Goal: Transaction & Acquisition: Purchase product/service

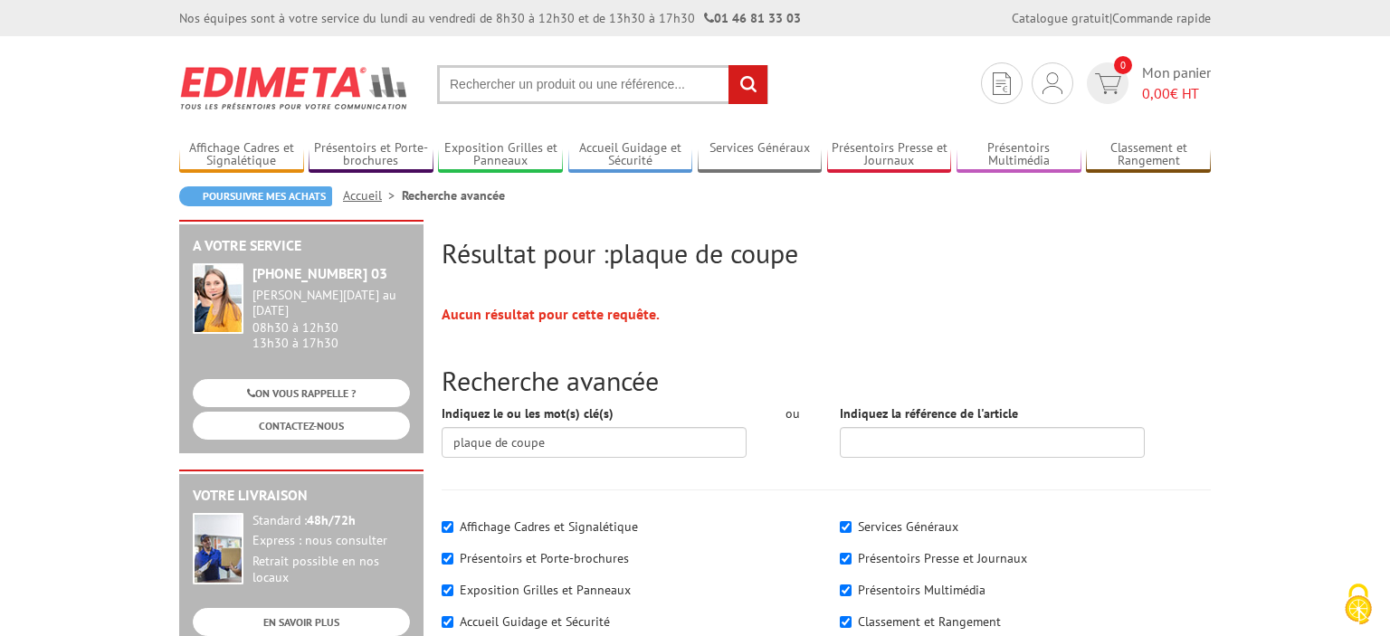
click at [595, 98] on input "text" at bounding box center [602, 84] width 331 height 39
click at [1057, 63] on div "Je me connecte Nouveau client ? Inscrivez-vous 0 Mon panier 0,00 € HT" at bounding box center [1096, 83] width 239 height 42
click at [1056, 76] on img at bounding box center [1053, 83] width 20 height 22
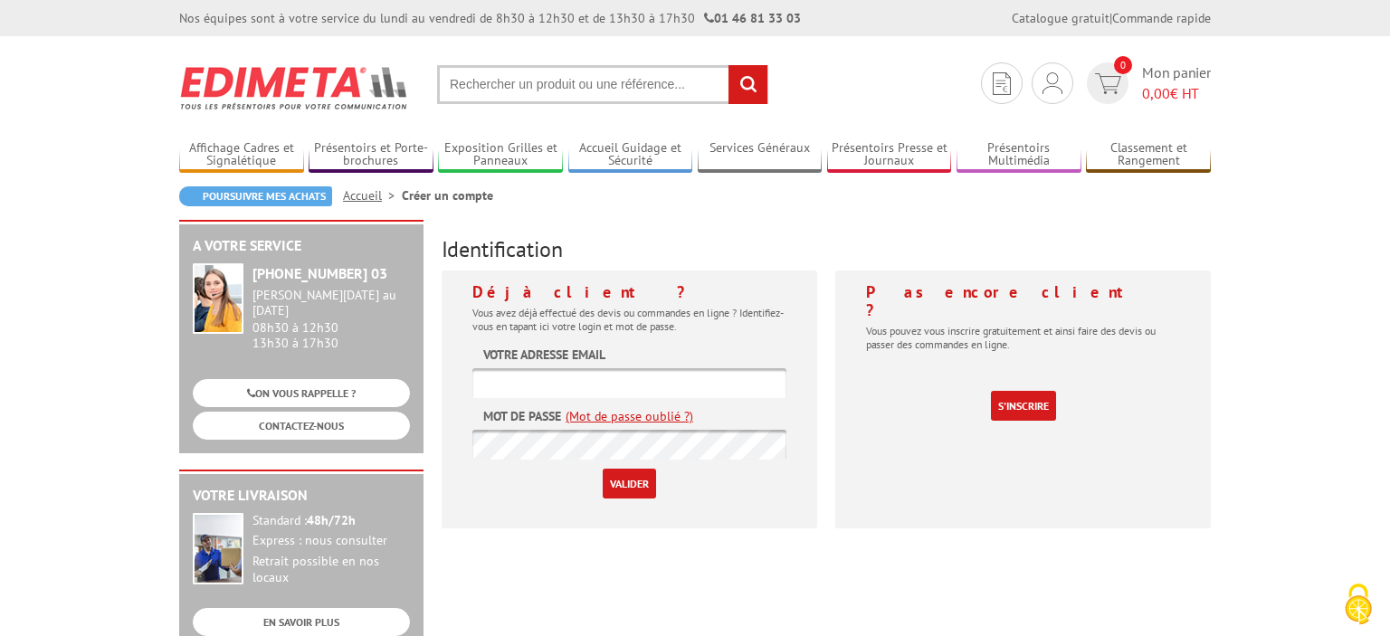
click at [652, 384] on input "text" at bounding box center [629, 383] width 314 height 30
type input "[EMAIL_ADDRESS][DOMAIN_NAME]"
click at [631, 482] on input "Valider" at bounding box center [629, 484] width 53 height 30
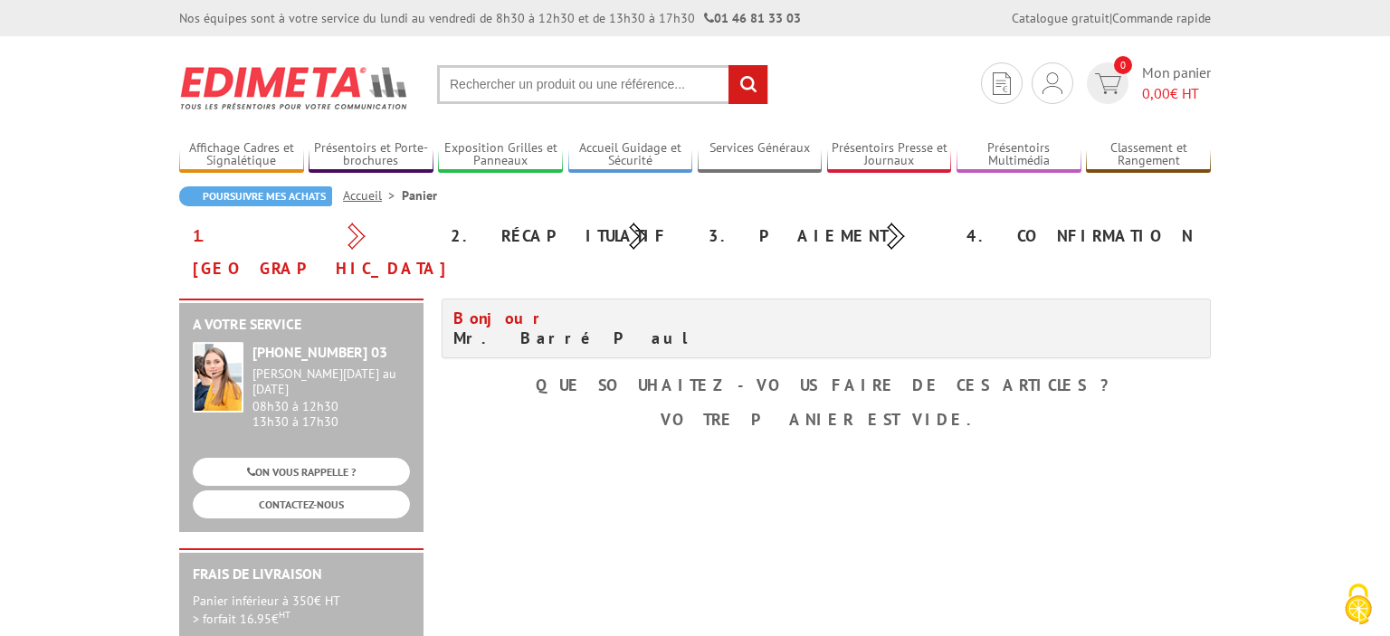
click at [603, 89] on input "text" at bounding box center [602, 84] width 331 height 39
click at [603, 85] on input "text" at bounding box center [602, 84] width 331 height 39
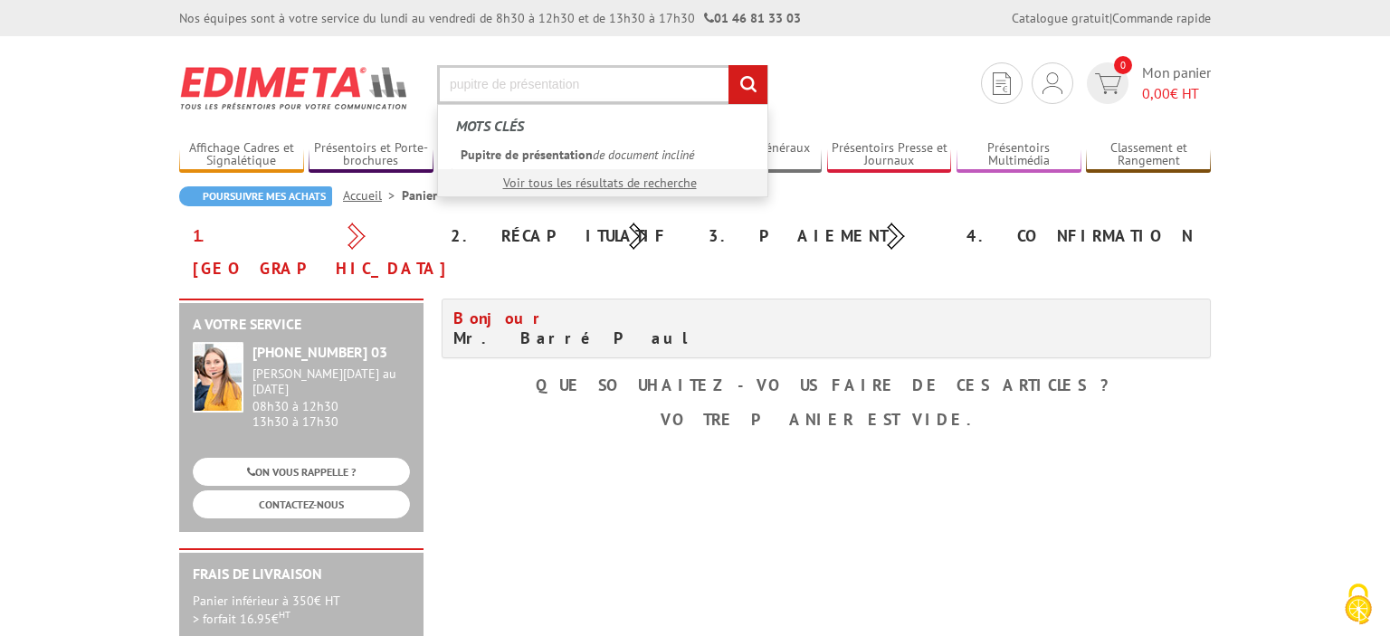
type input "pupitre de présentation"
click at [729, 65] on input "rechercher" at bounding box center [748, 84] width 39 height 39
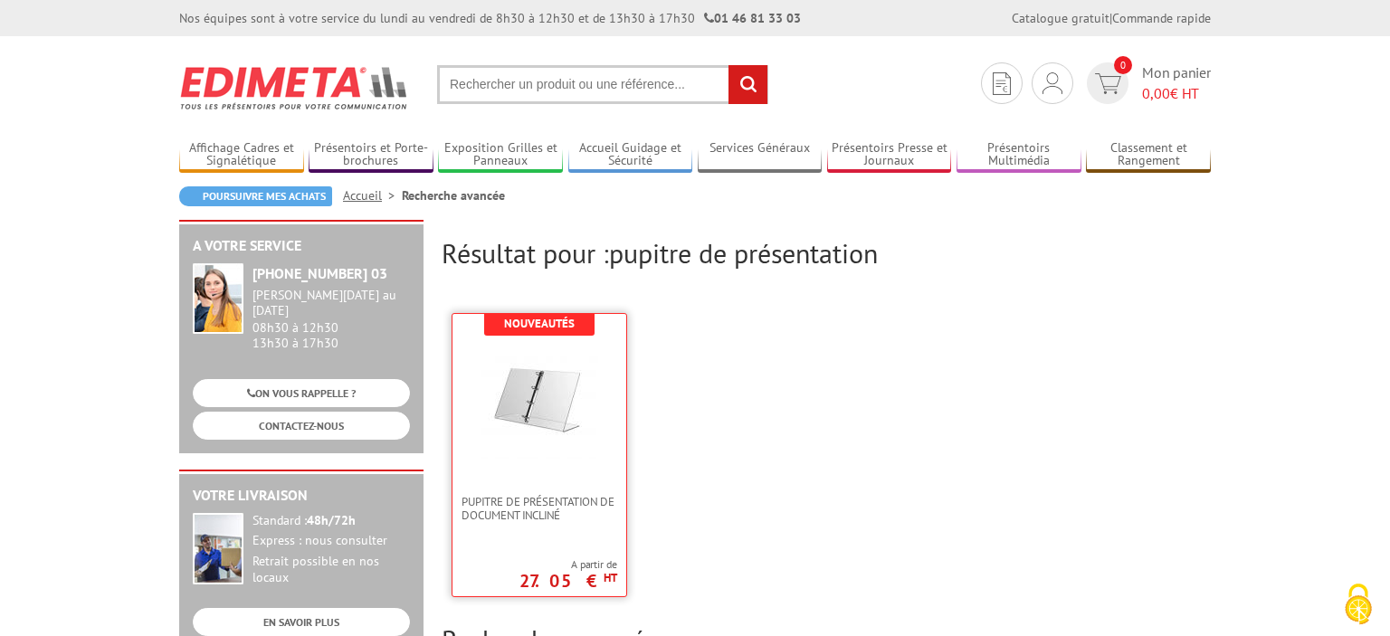
click at [546, 423] on img at bounding box center [540, 400] width 118 height 118
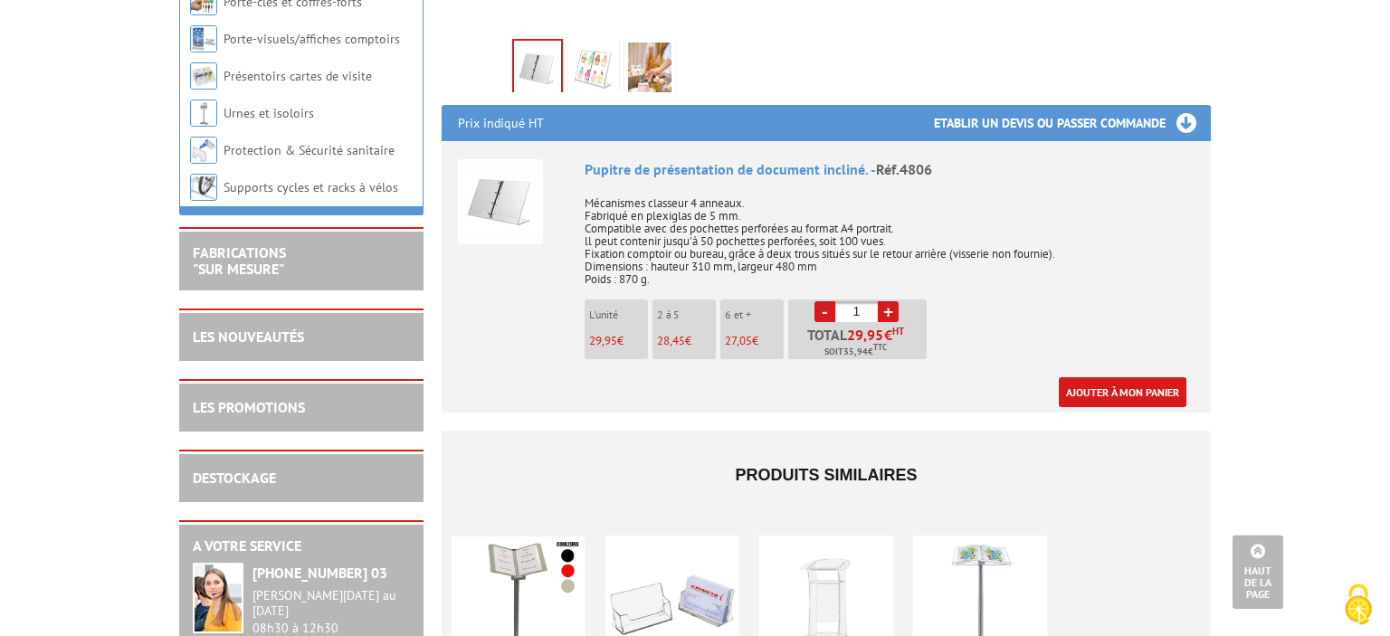
scroll to position [669, 0]
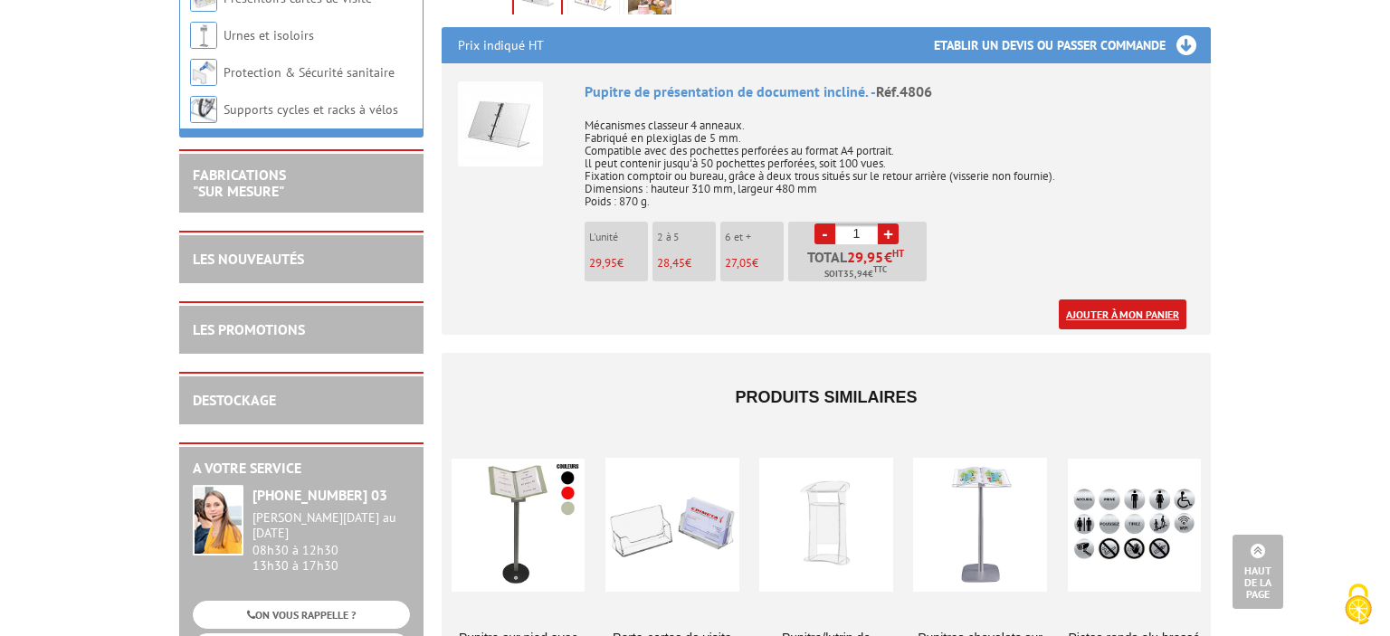
click at [1139, 305] on link "Ajouter à mon panier" at bounding box center [1123, 315] width 128 height 30
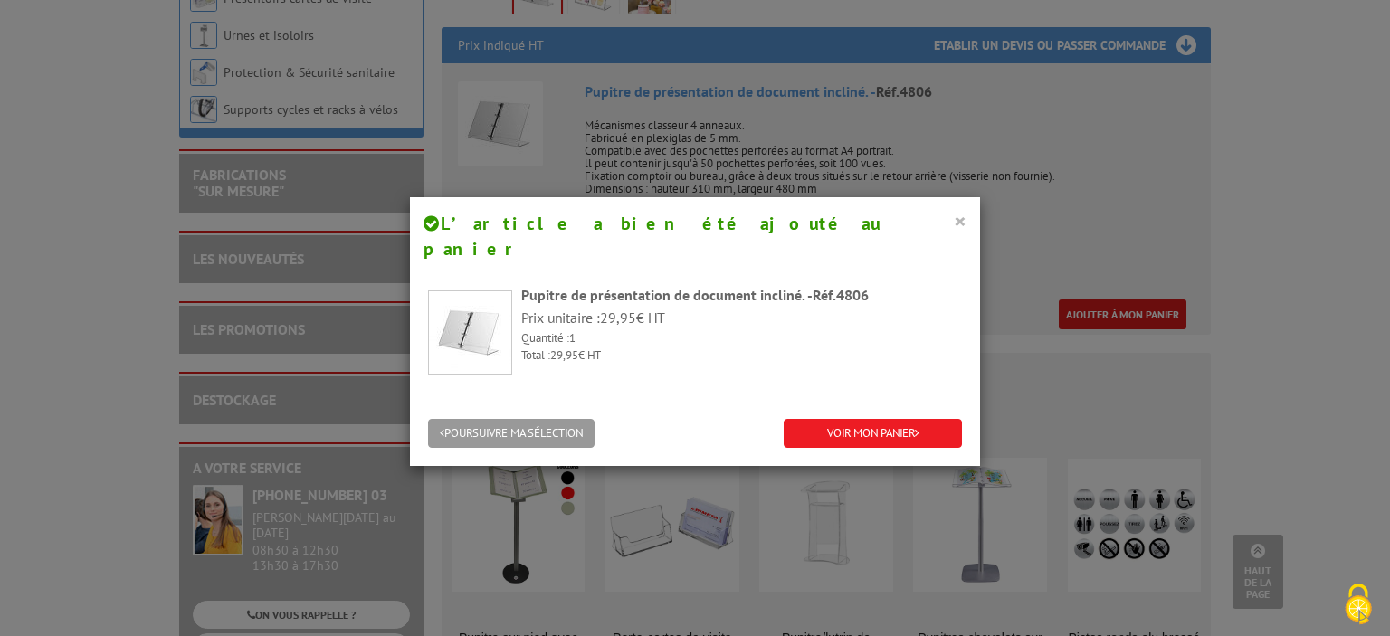
click at [966, 218] on button "×" at bounding box center [960, 221] width 13 height 24
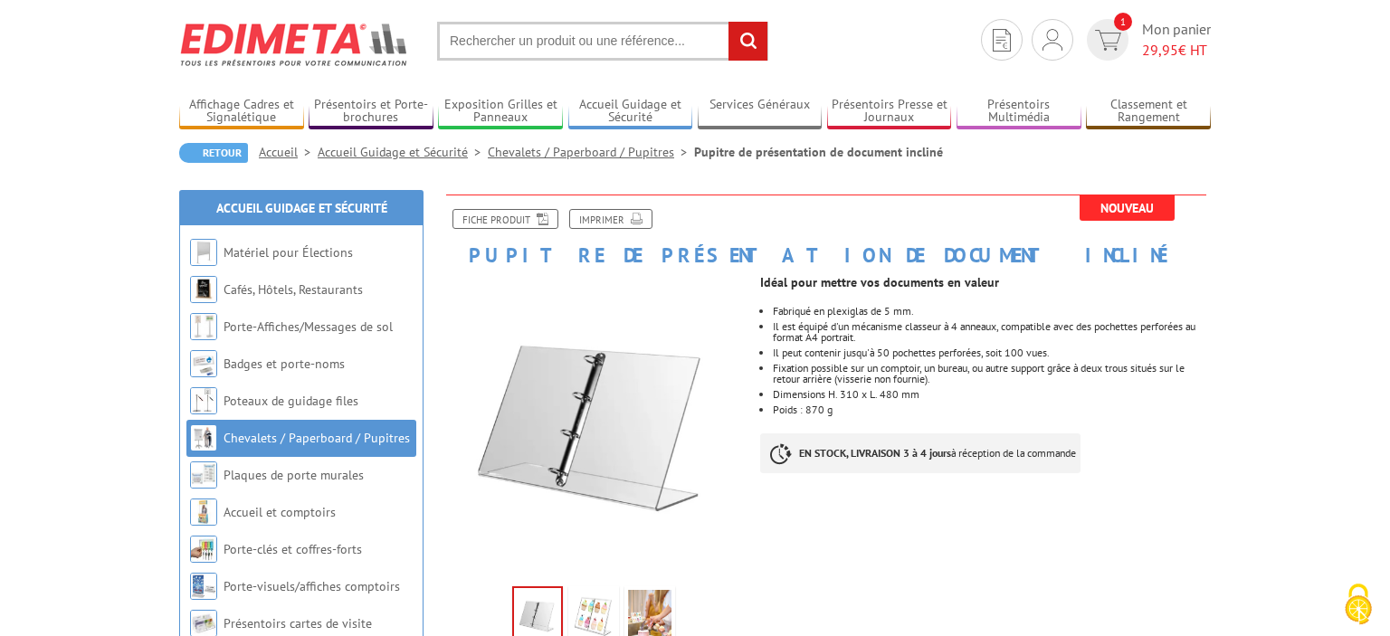
scroll to position [0, 0]
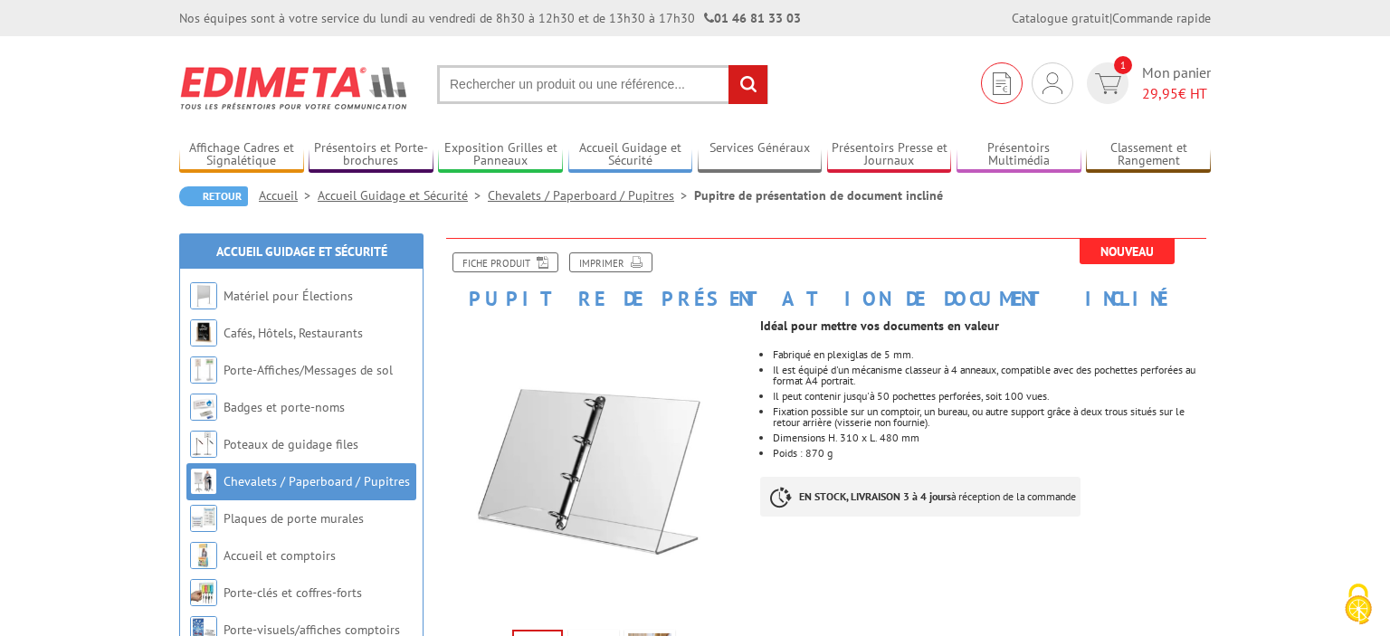
click at [997, 79] on img at bounding box center [1002, 83] width 18 height 23
click at [508, 81] on input "text" at bounding box center [602, 84] width 331 height 39
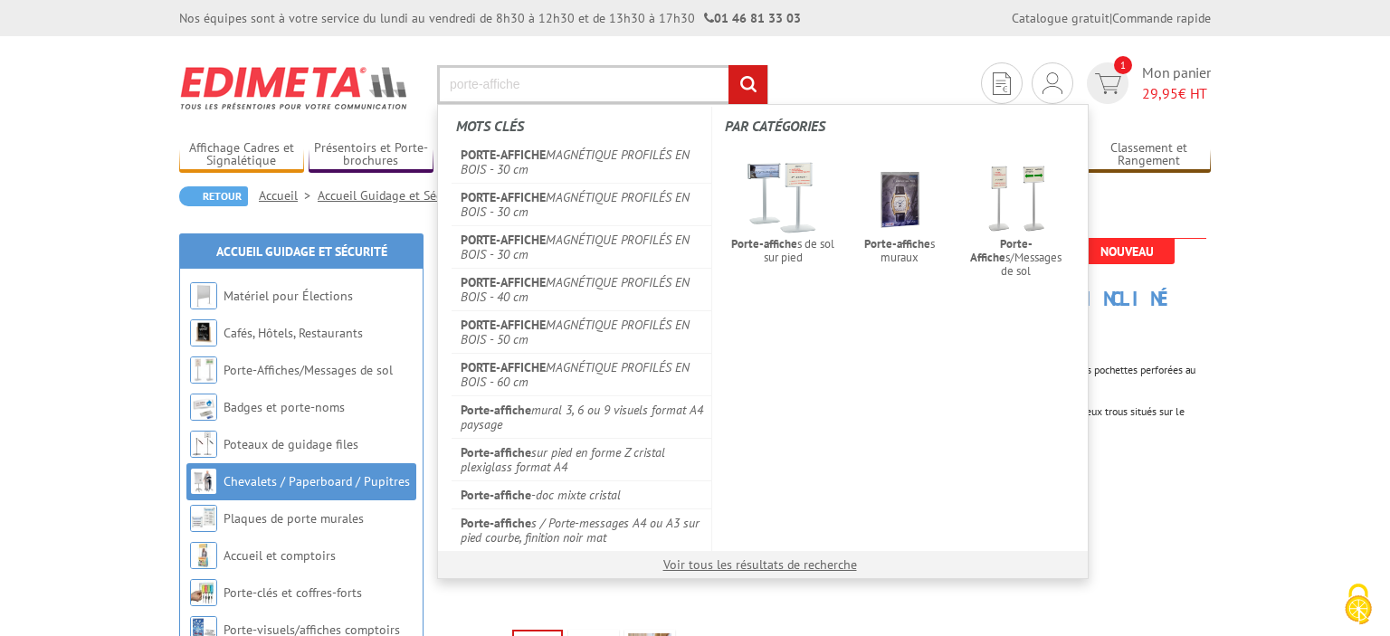
type input "porte-affiche"
click at [729, 65] on input "rechercher" at bounding box center [748, 84] width 39 height 39
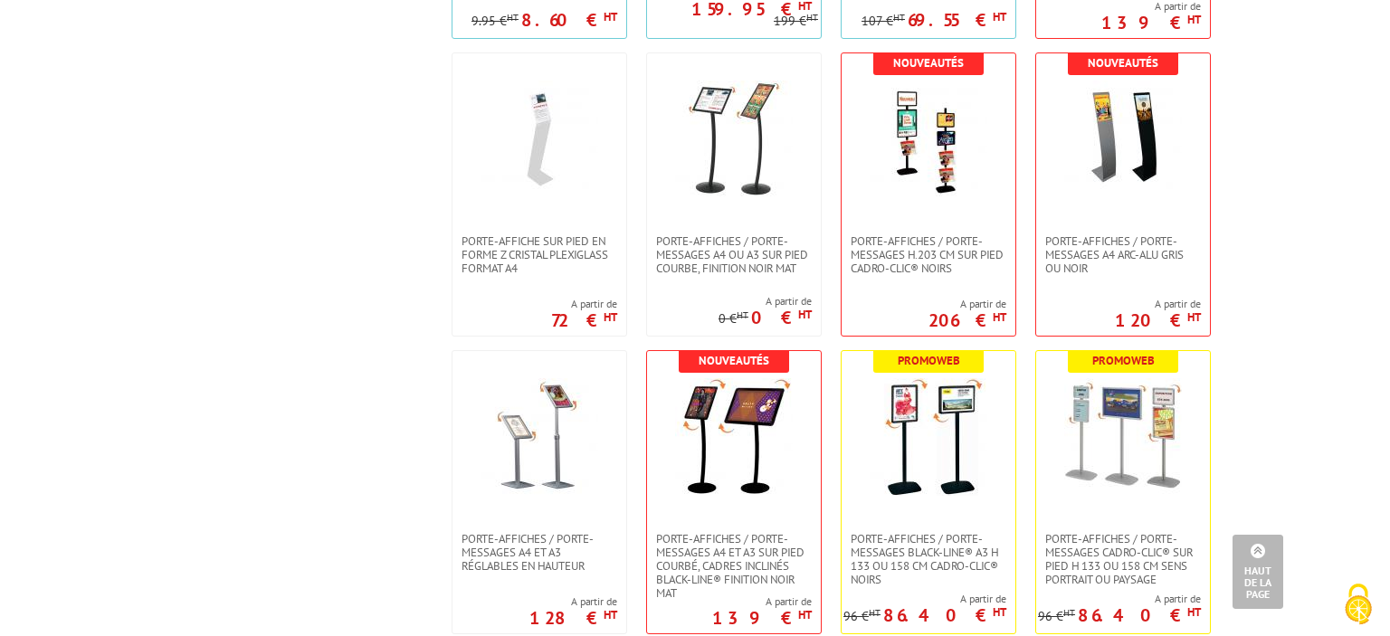
scroll to position [1625, 0]
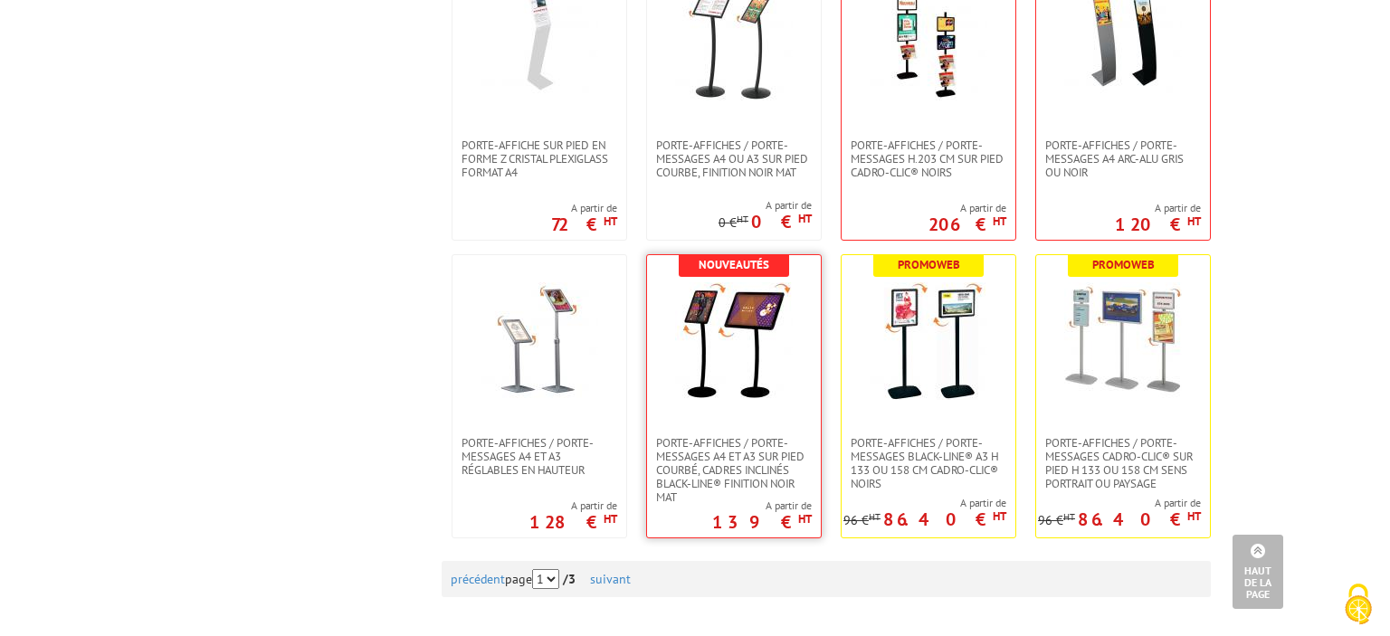
click at [740, 347] on img at bounding box center [734, 341] width 118 height 118
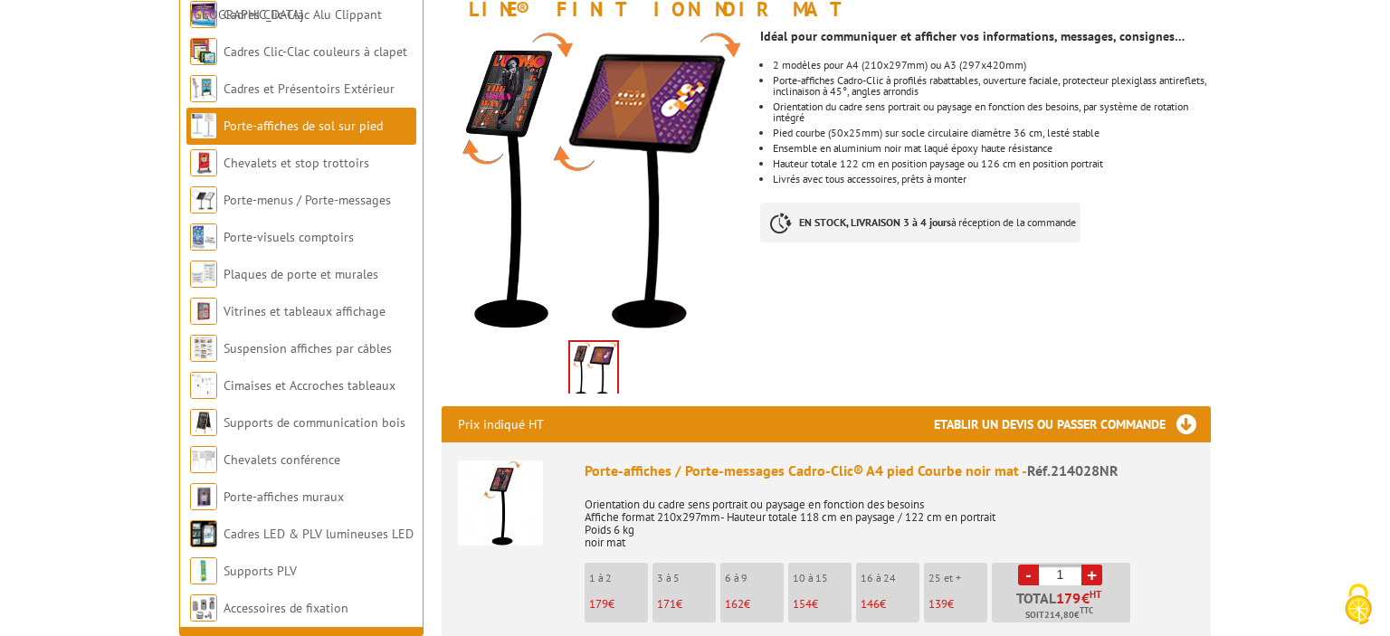
scroll to position [382, 0]
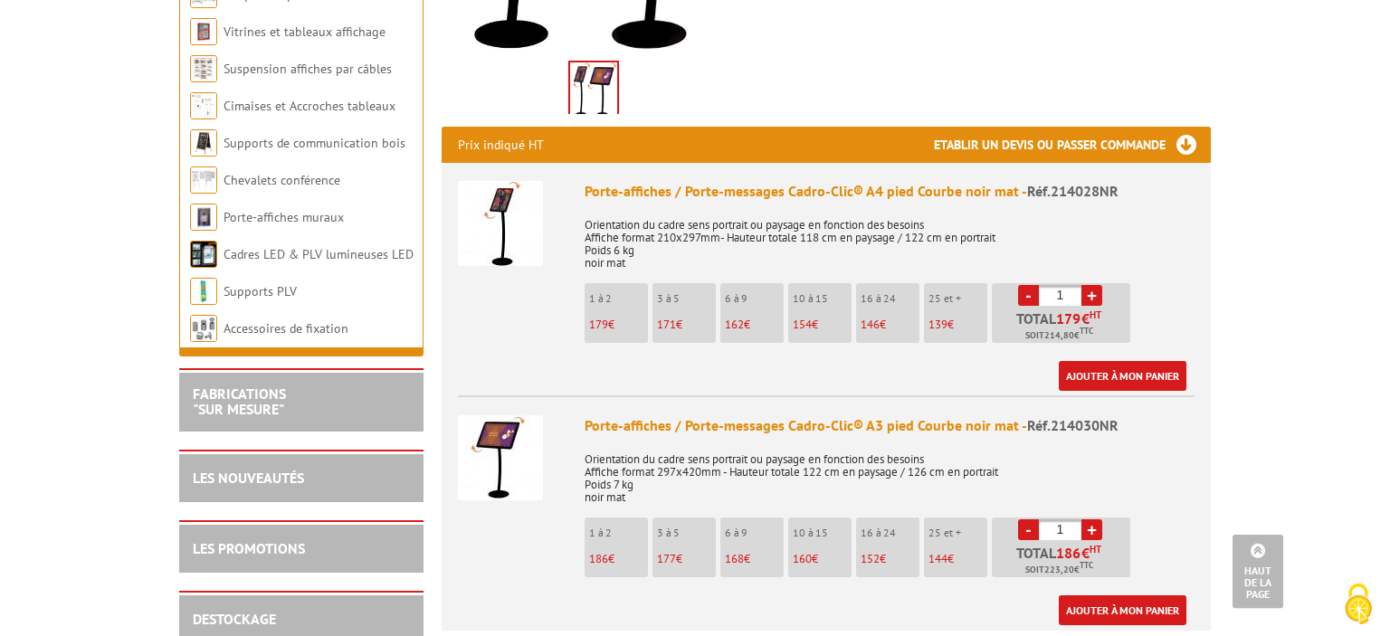
scroll to position [669, 0]
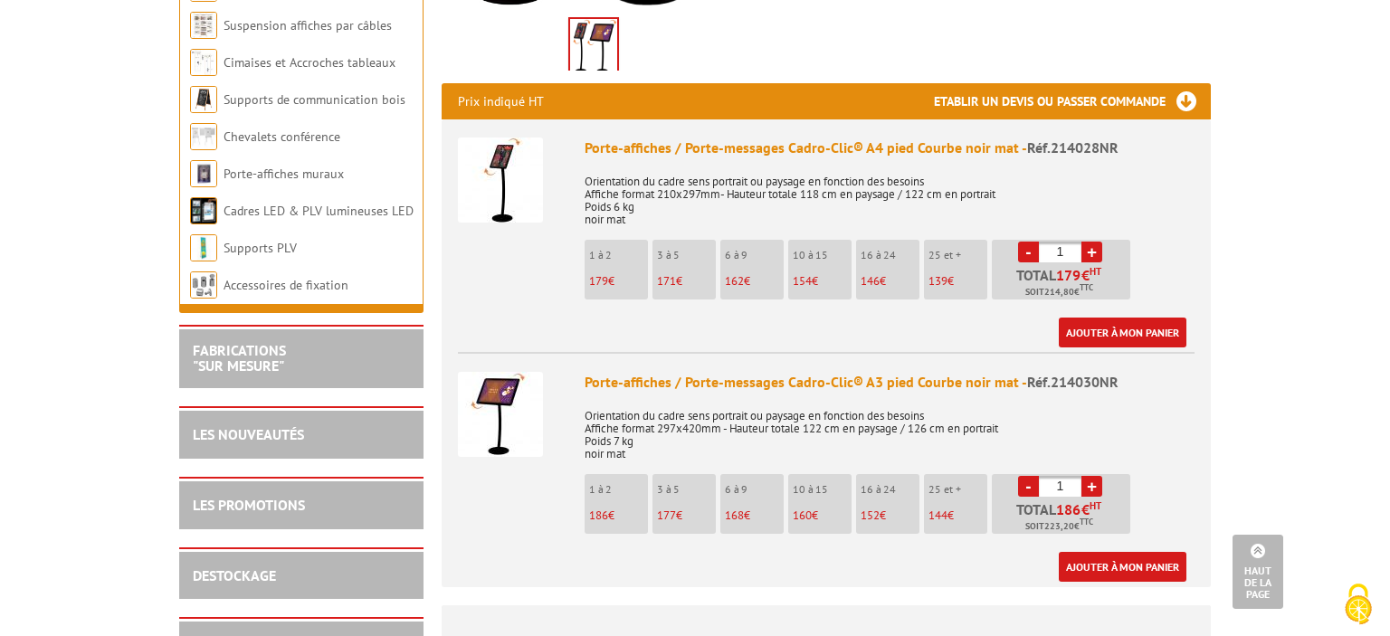
click at [1096, 476] on link "+" at bounding box center [1092, 486] width 21 height 21
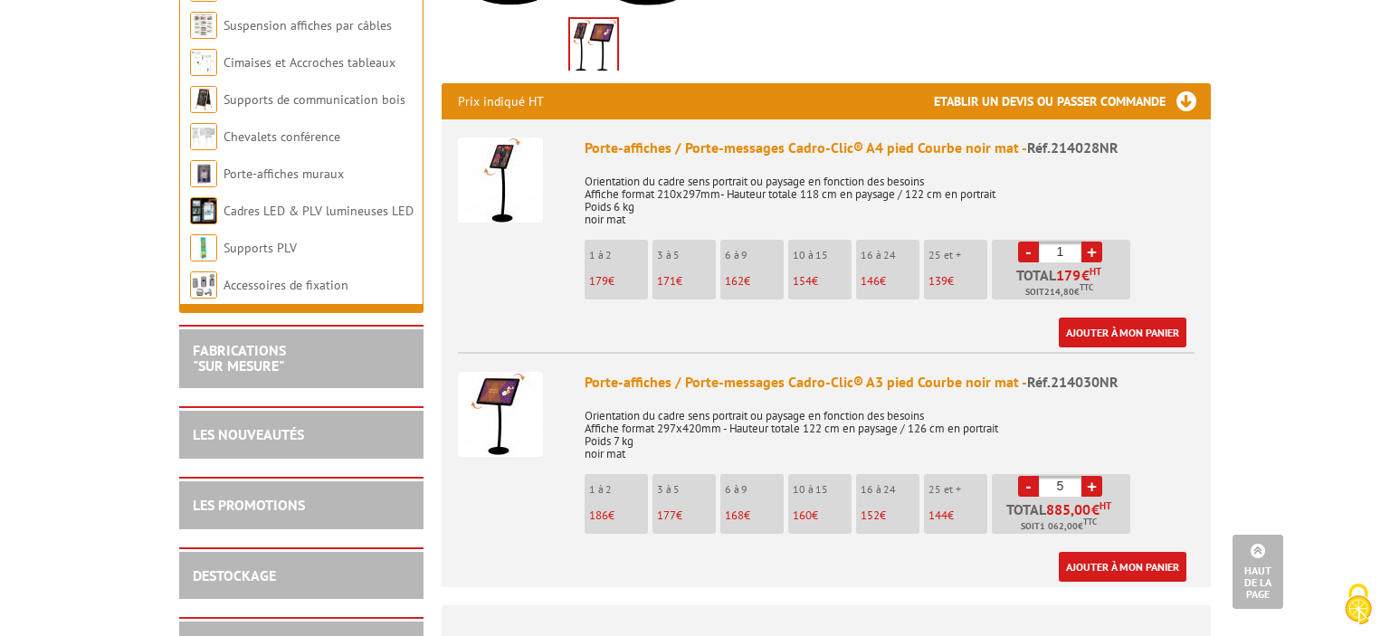
type input "6"
click at [1157, 552] on link "Ajouter à mon panier" at bounding box center [1123, 567] width 128 height 30
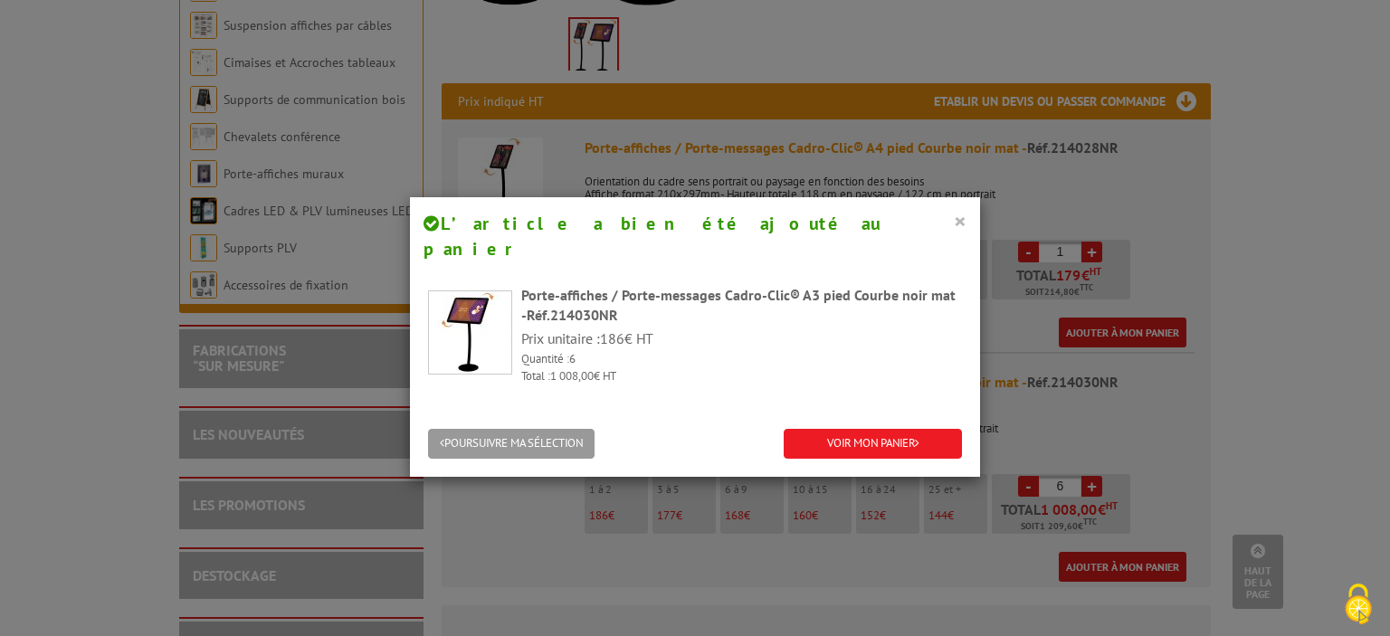
click at [959, 223] on button "×" at bounding box center [960, 221] width 13 height 24
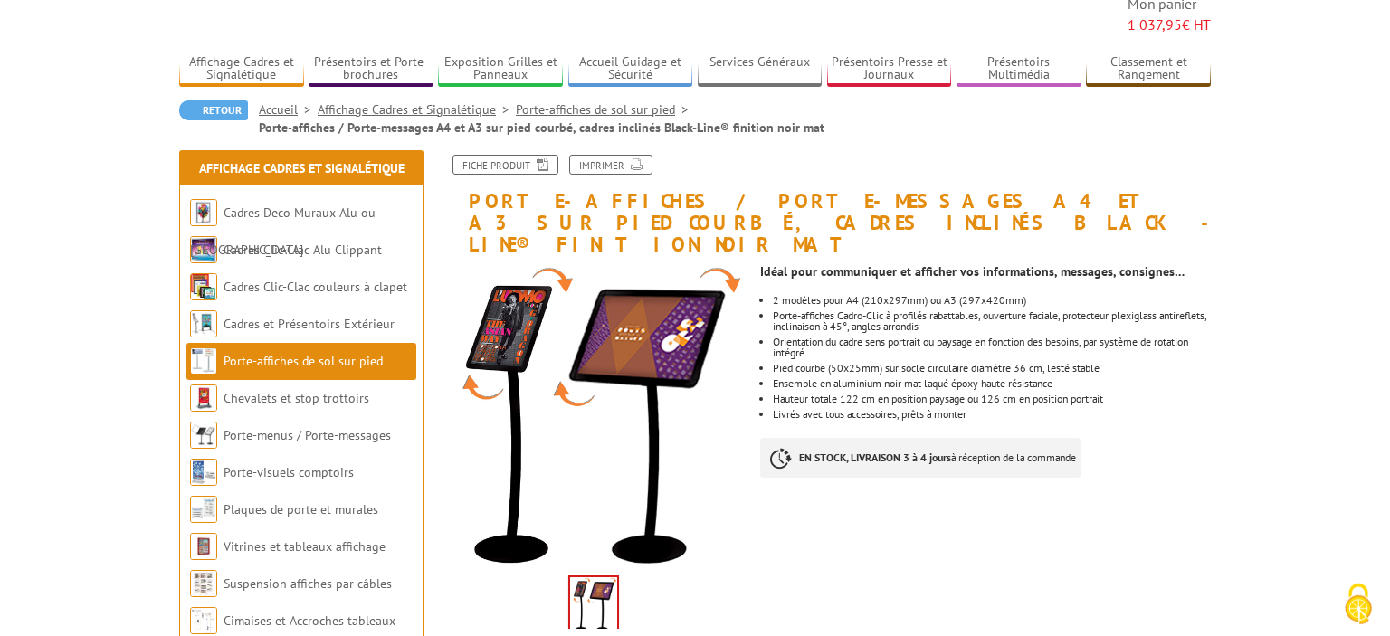
scroll to position [0, 0]
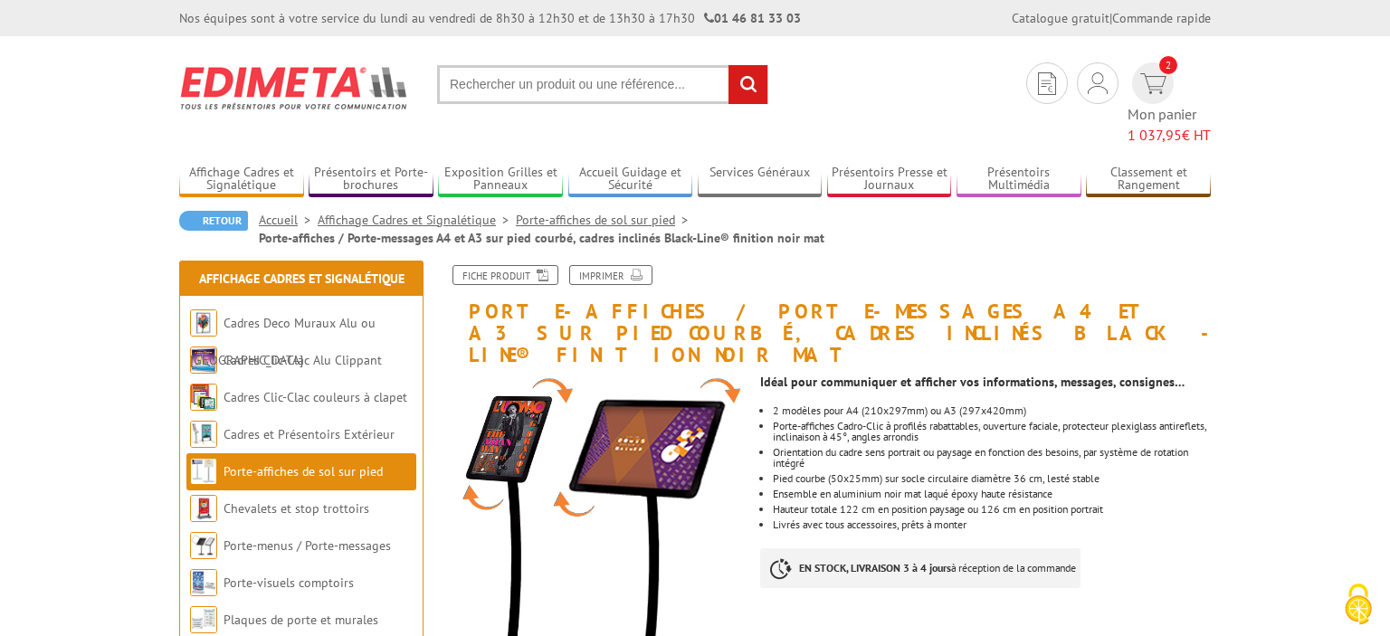
click at [592, 91] on input "text" at bounding box center [602, 84] width 331 height 39
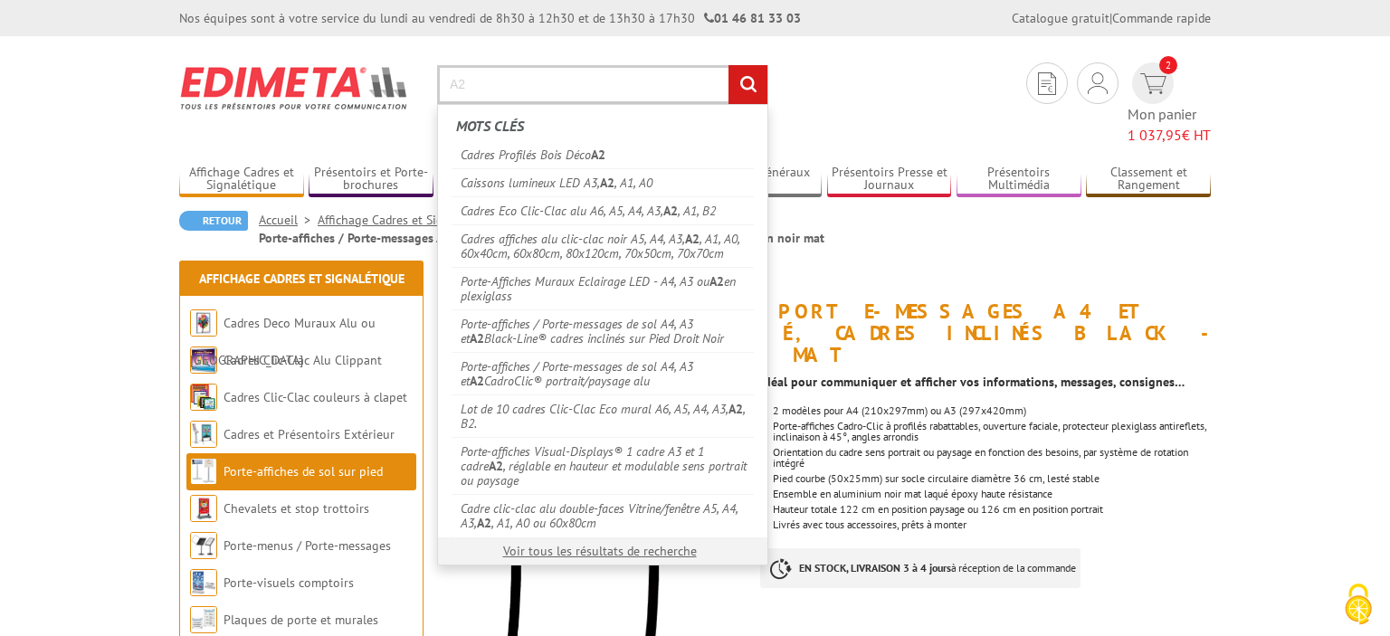
type input "A2"
click at [729, 65] on input "rechercher" at bounding box center [748, 84] width 39 height 39
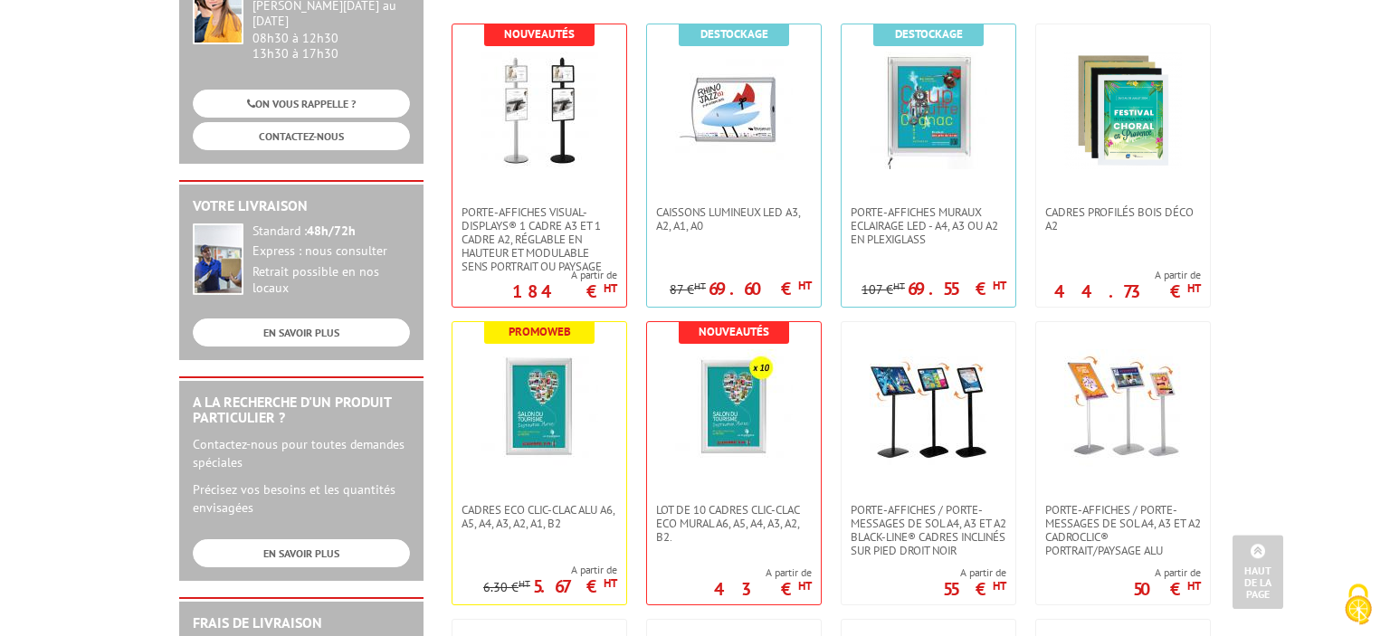
scroll to position [286, 0]
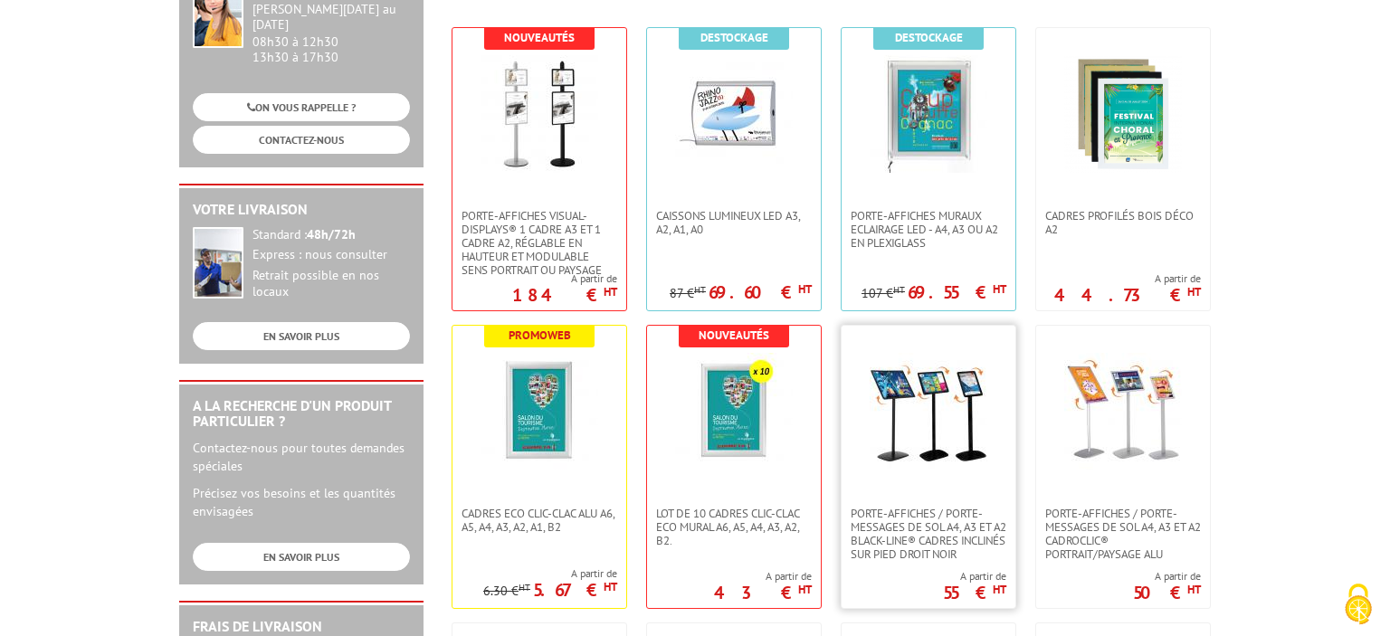
click at [894, 413] on img at bounding box center [929, 412] width 118 height 118
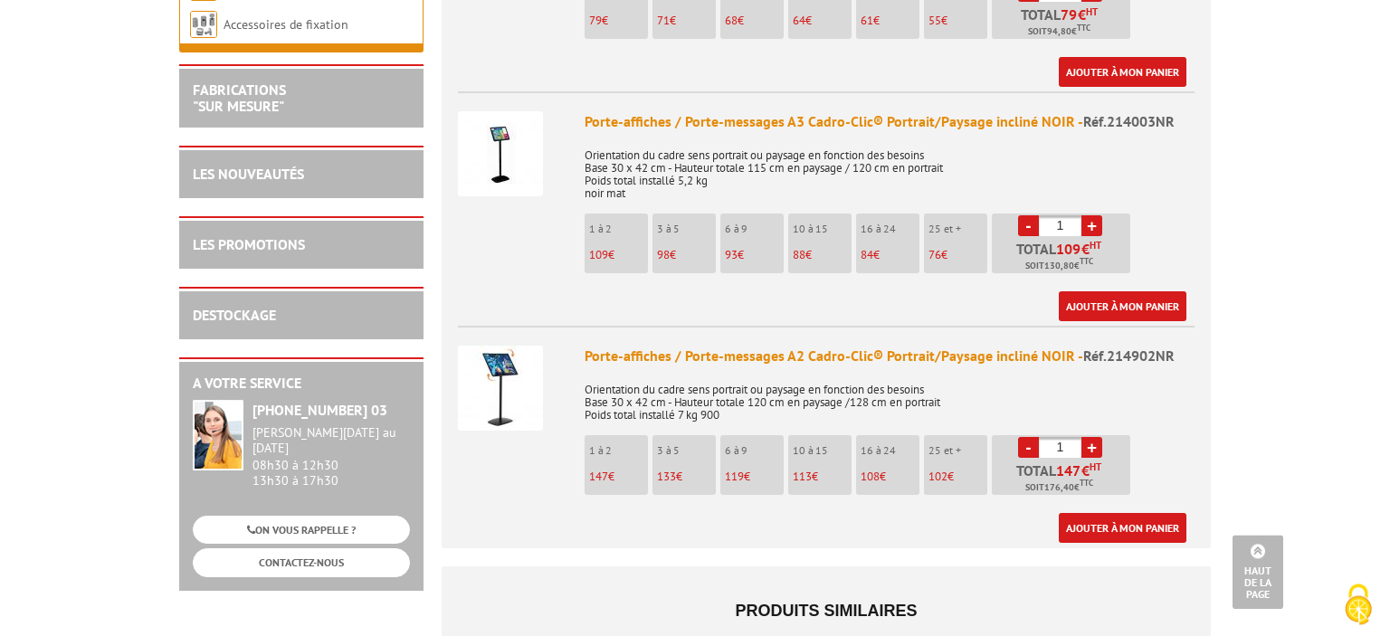
scroll to position [956, 0]
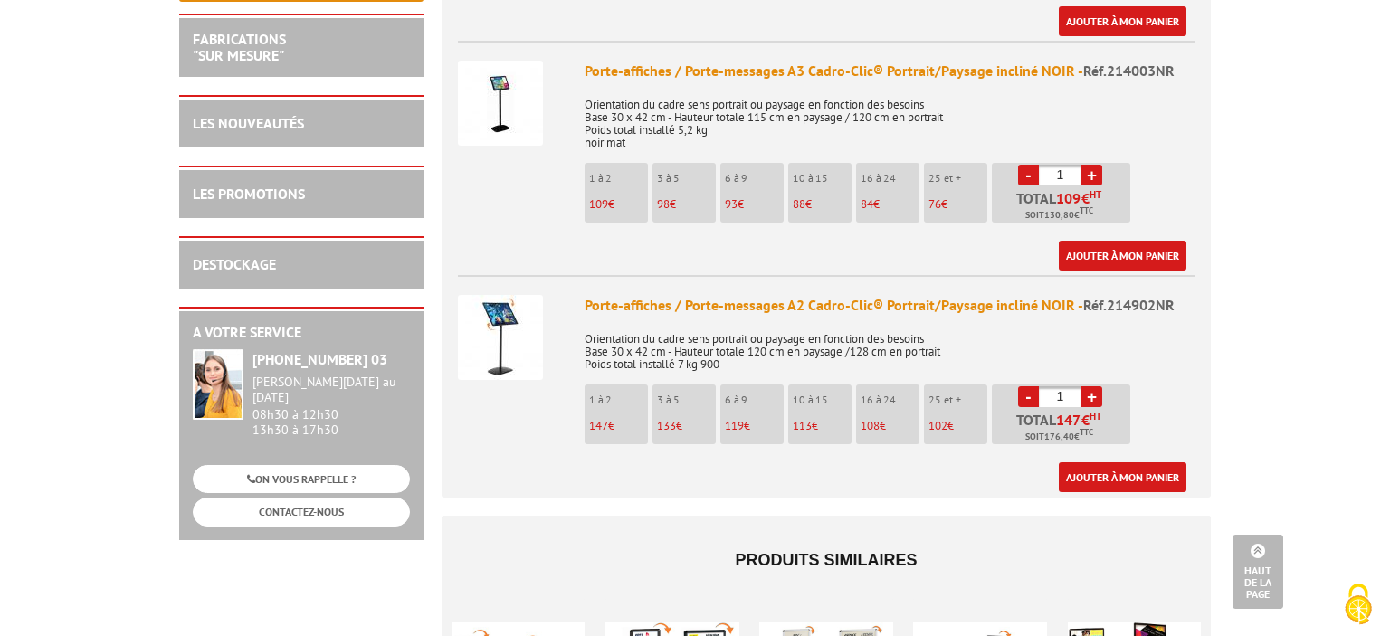
click at [1089, 386] on link "+" at bounding box center [1092, 396] width 21 height 21
type input "2"
click at [1155, 463] on link "Ajouter à mon panier" at bounding box center [1123, 478] width 128 height 30
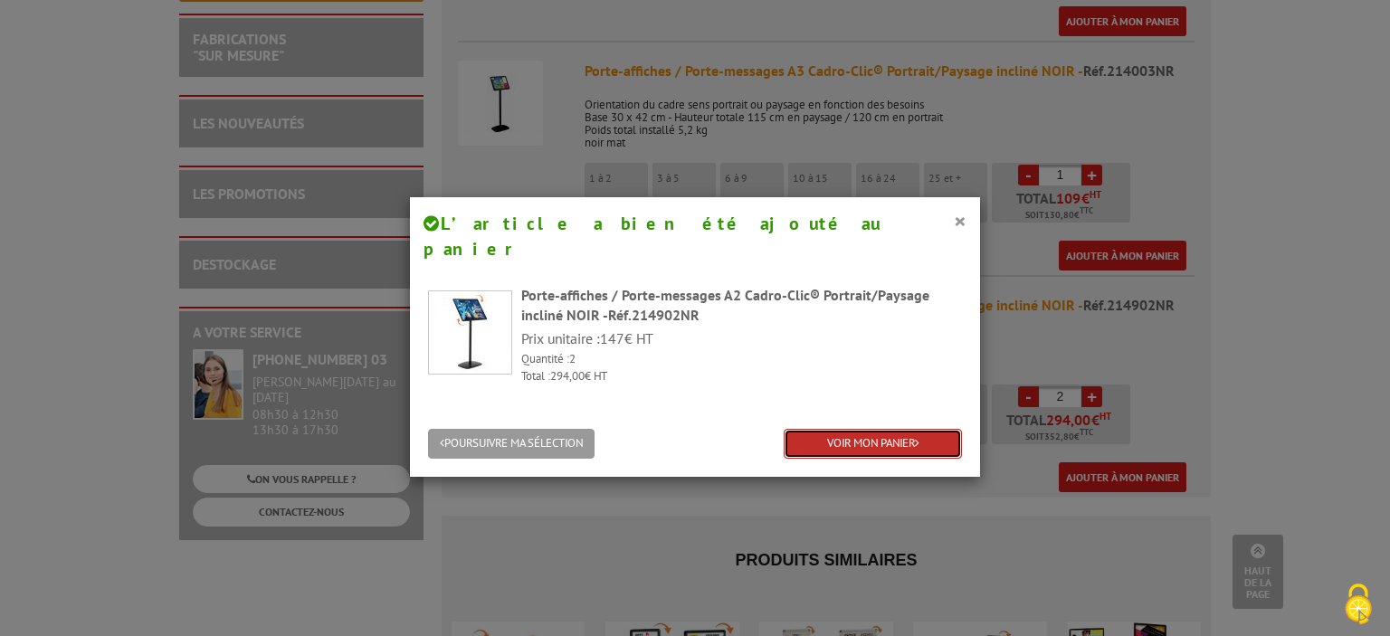
click at [900, 429] on link "VOIR MON PANIER" at bounding box center [873, 444] width 178 height 30
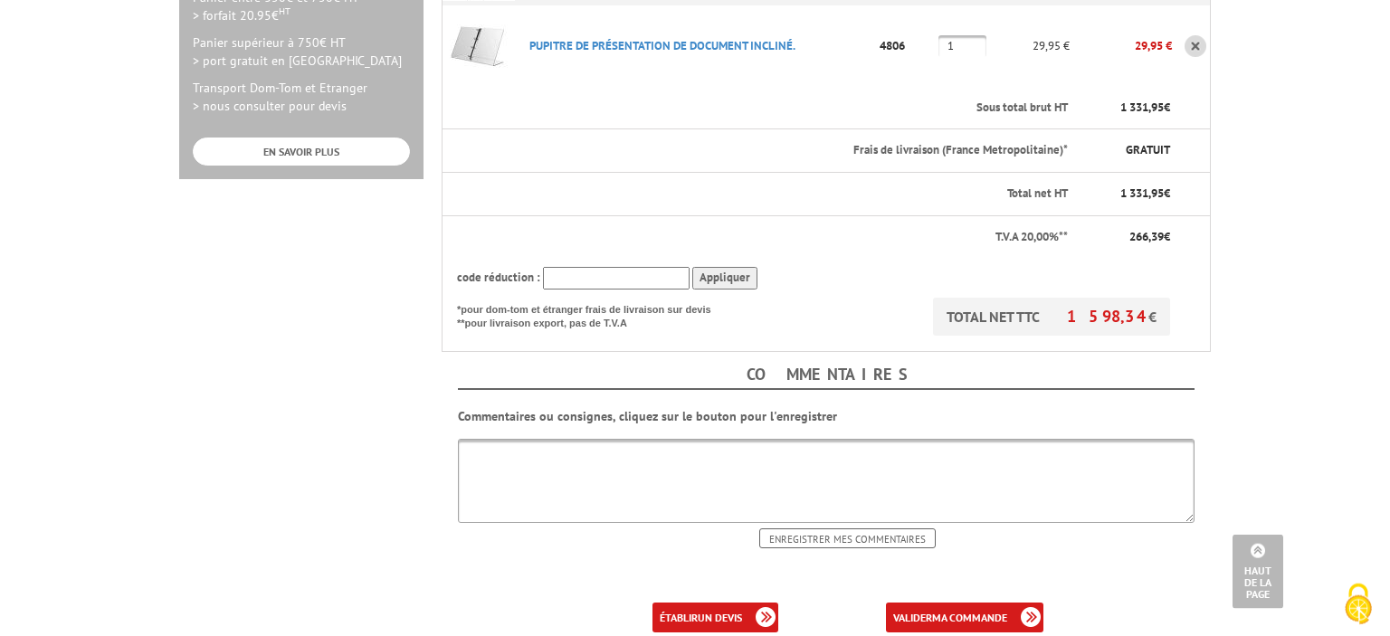
scroll to position [764, 0]
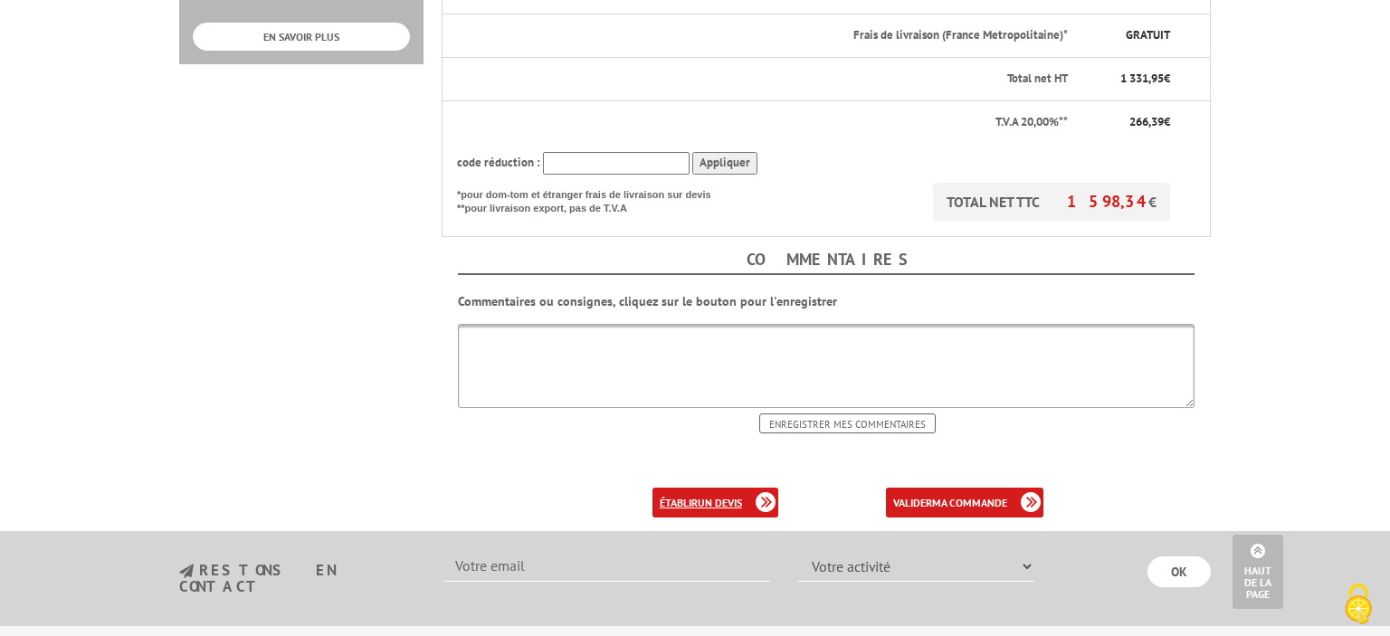
click at [703, 488] on link "établir un devis" at bounding box center [716, 503] width 126 height 30
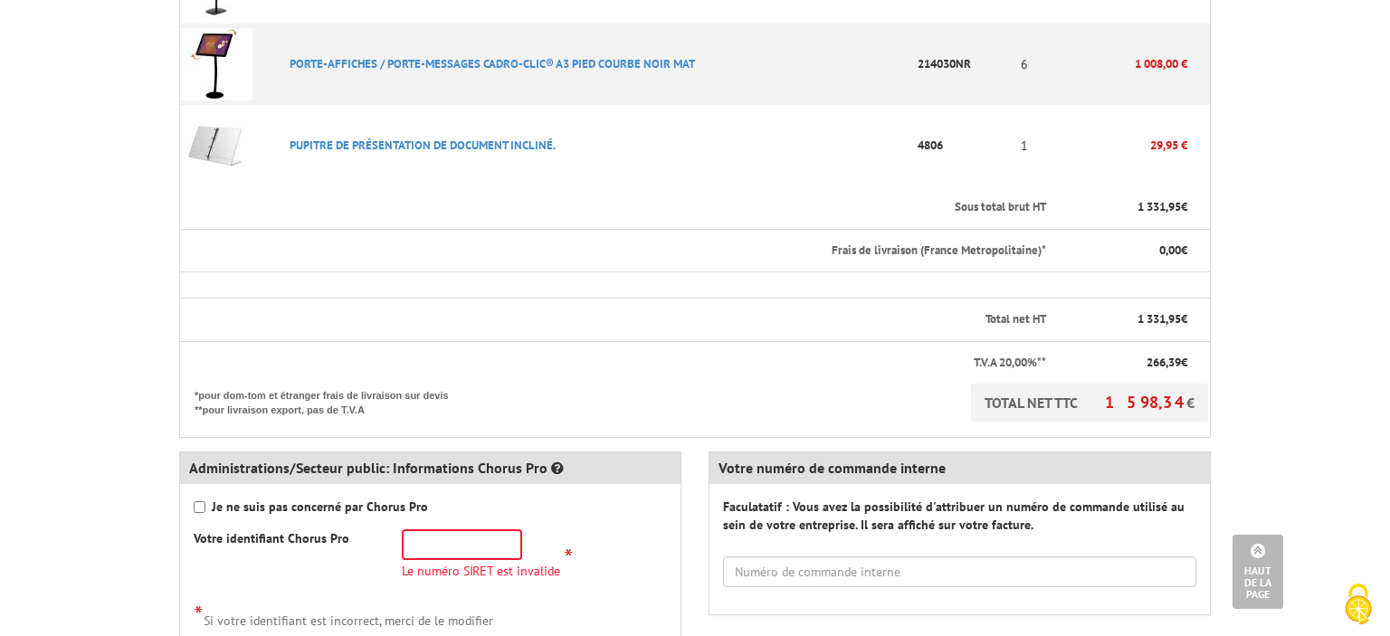
scroll to position [669, 0]
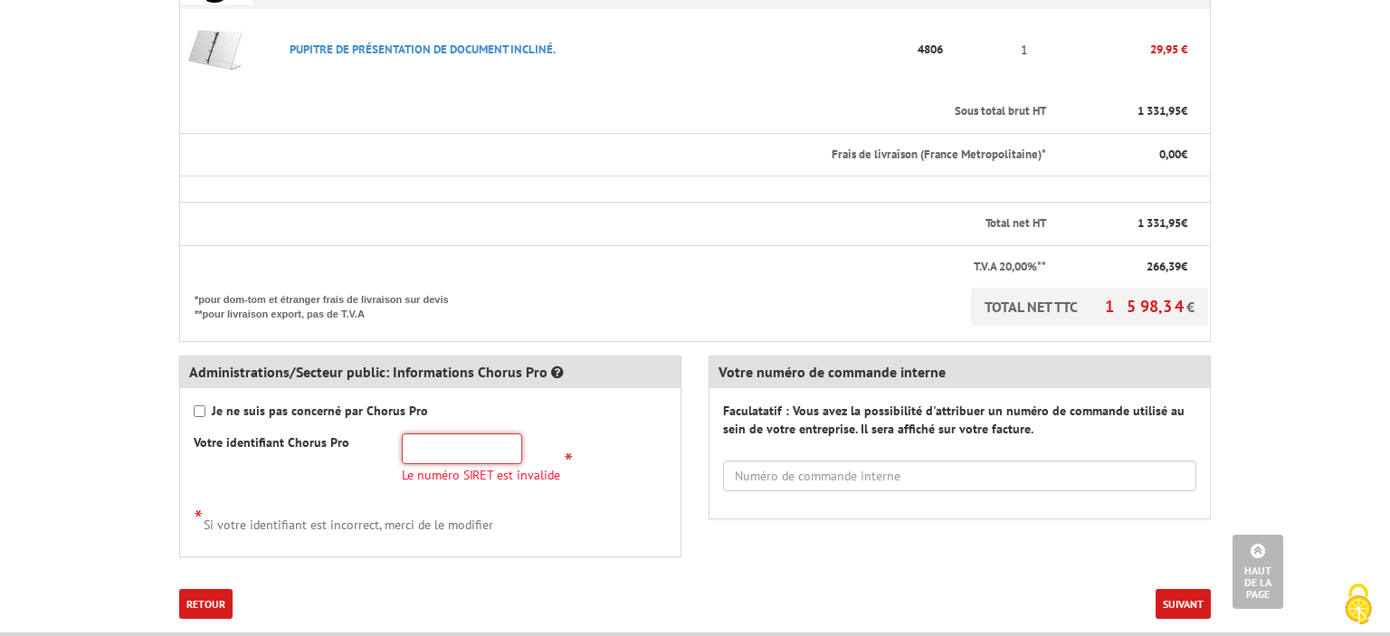
click at [458, 436] on input "text" at bounding box center [462, 449] width 120 height 31
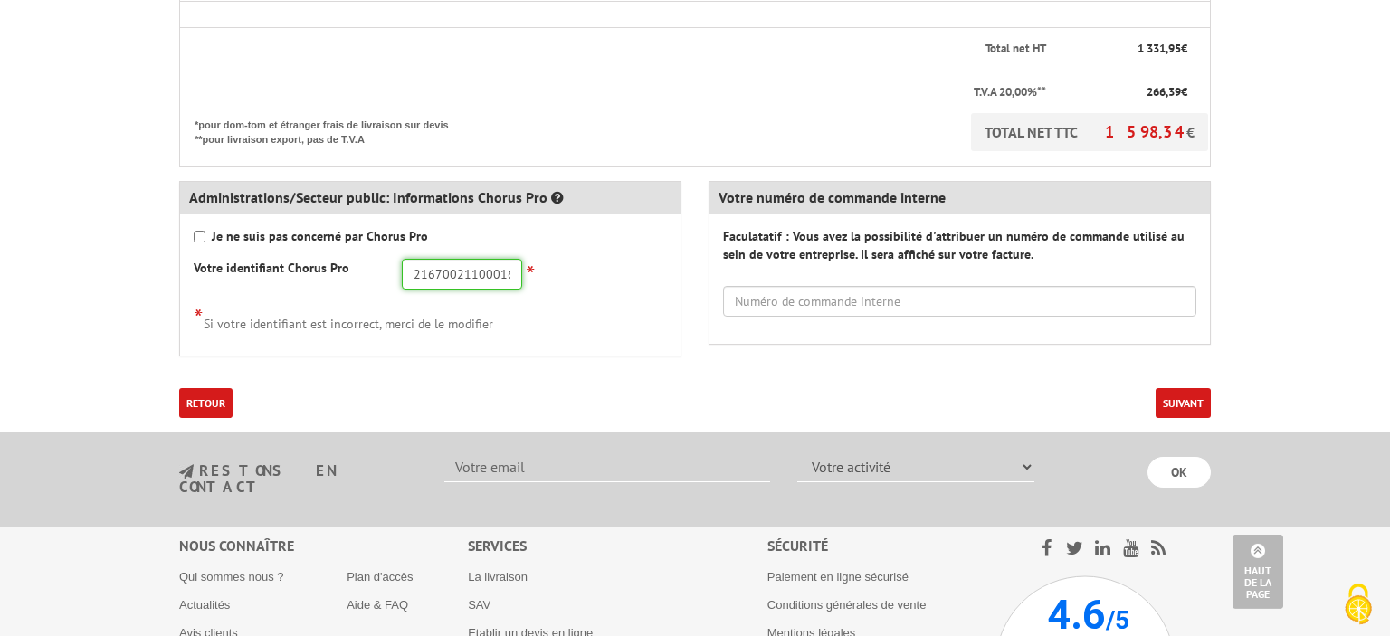
scroll to position [867, 0]
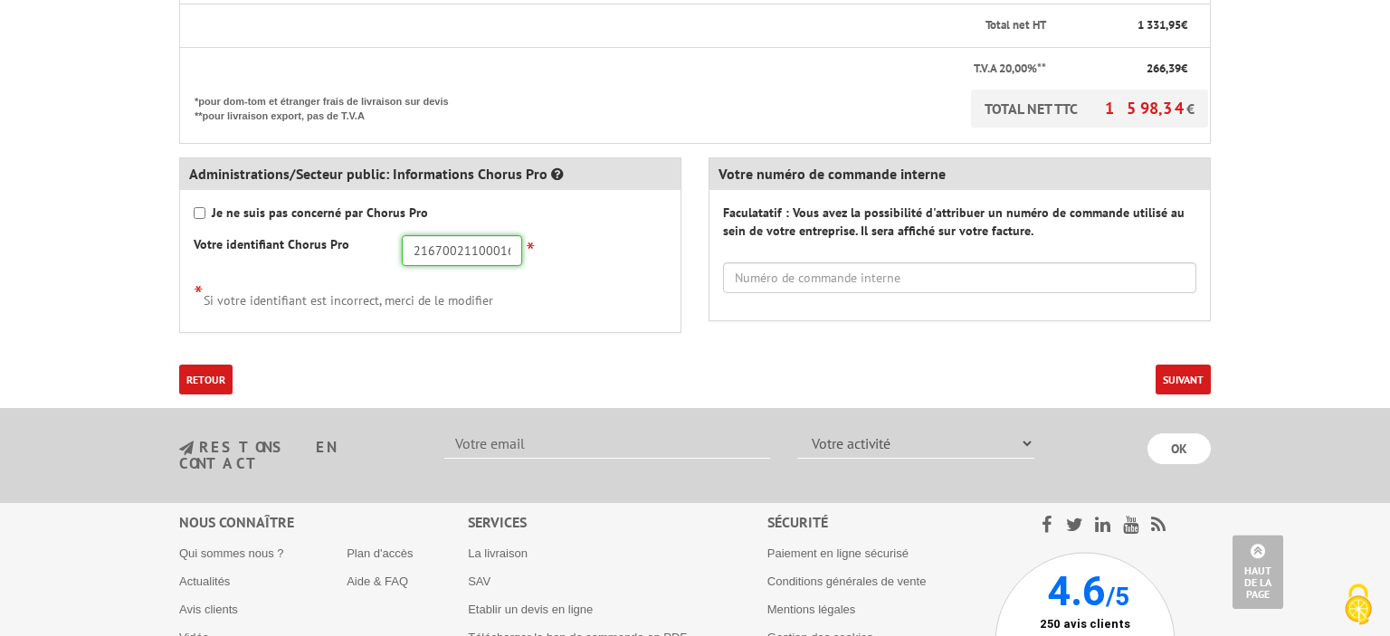
type input "21670021100016"
click at [1171, 377] on button "Suivant" at bounding box center [1183, 380] width 55 height 30
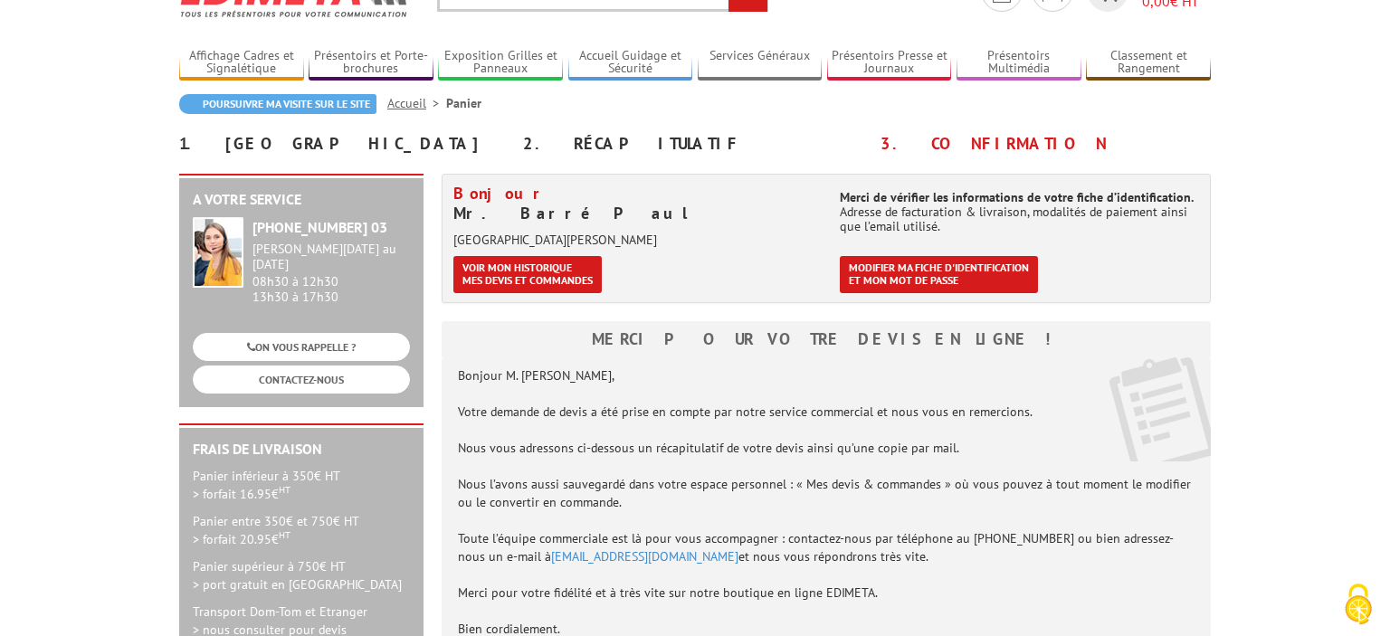
scroll to position [281, 0]
